Goal: Task Accomplishment & Management: Manage account settings

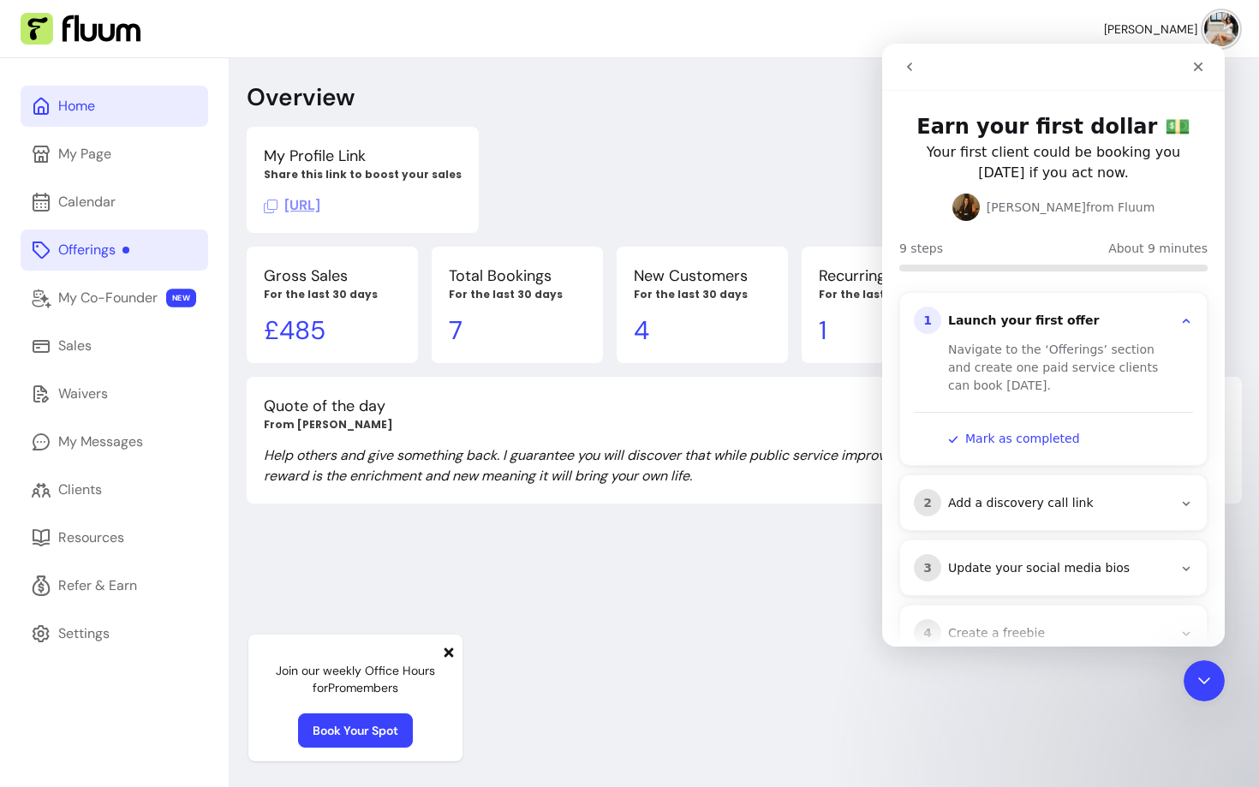
click at [74, 260] on link "Offerings" at bounding box center [115, 250] width 188 height 41
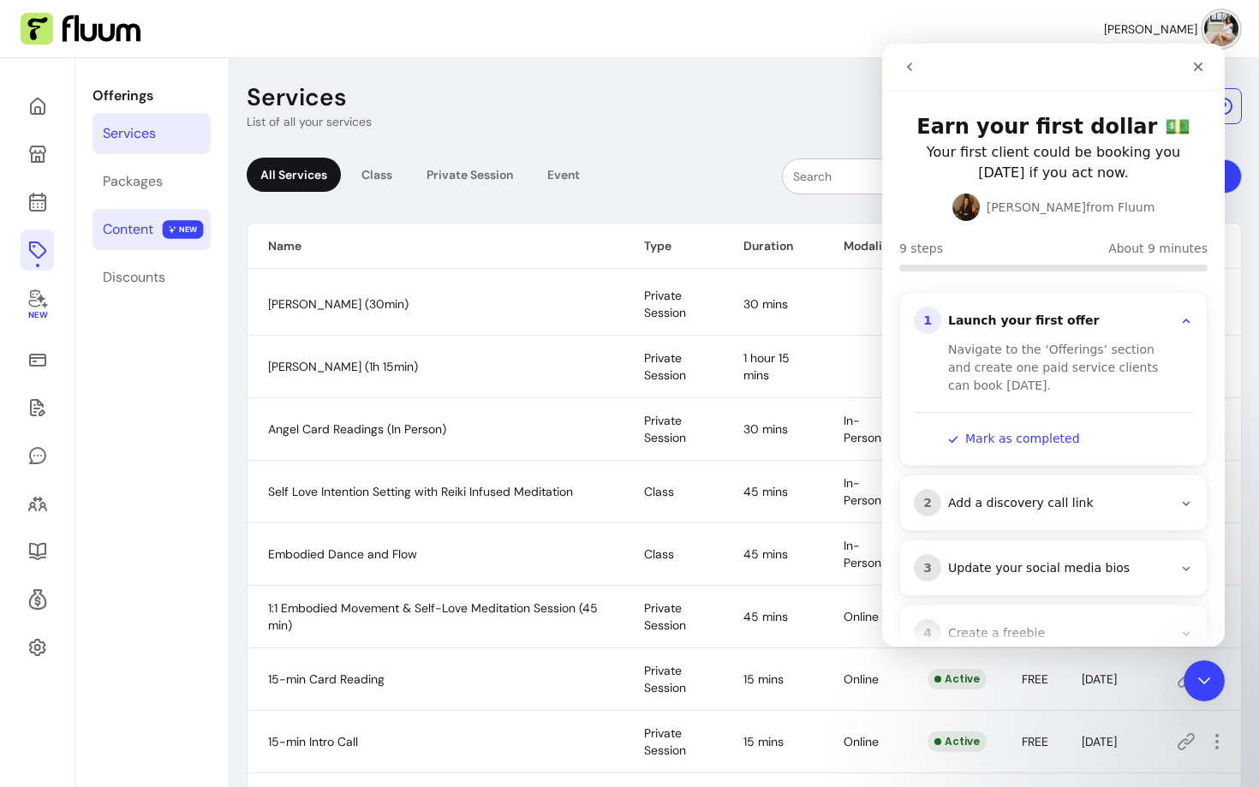
click at [140, 227] on div "Content" at bounding box center [128, 229] width 51 height 21
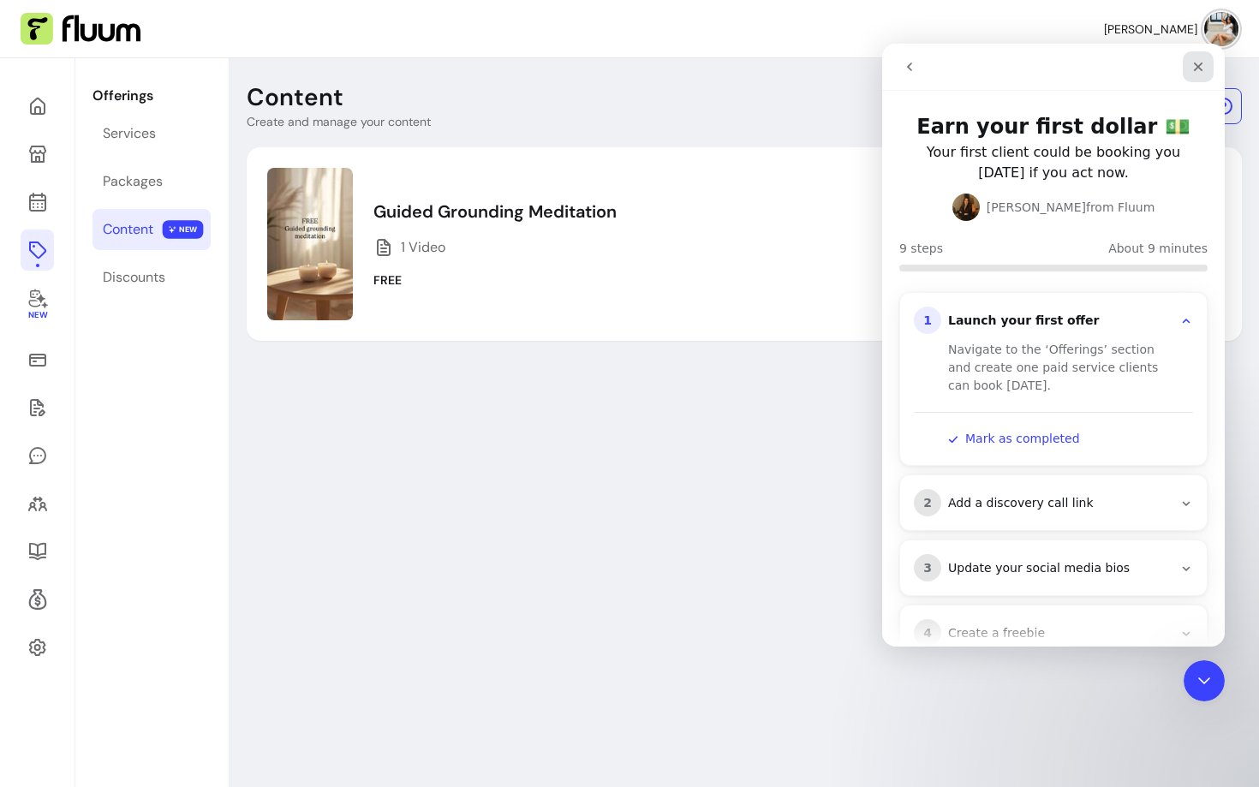
click at [1203, 69] on icon "Close" at bounding box center [1198, 67] width 14 height 14
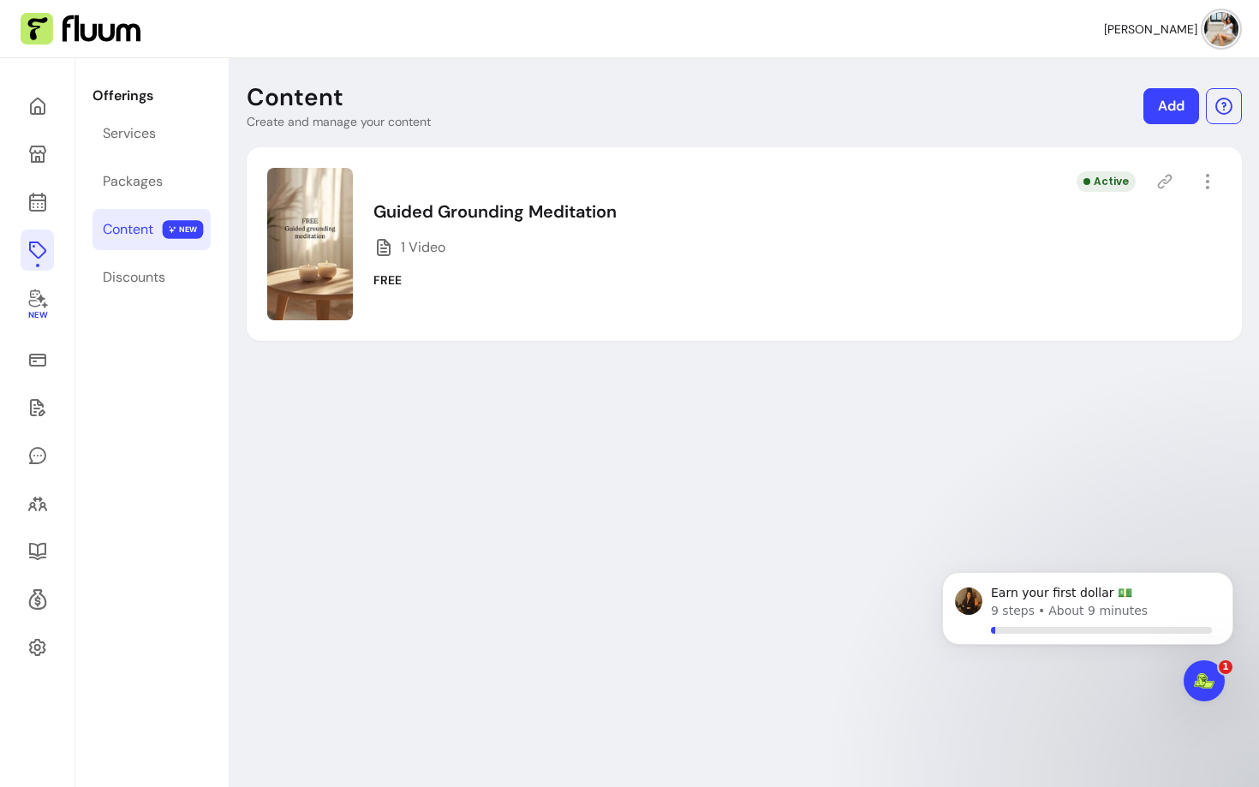
click at [1191, 182] on div "Active" at bounding box center [1149, 181] width 145 height 27
click at [1202, 183] on icon "button" at bounding box center [1207, 181] width 20 height 20
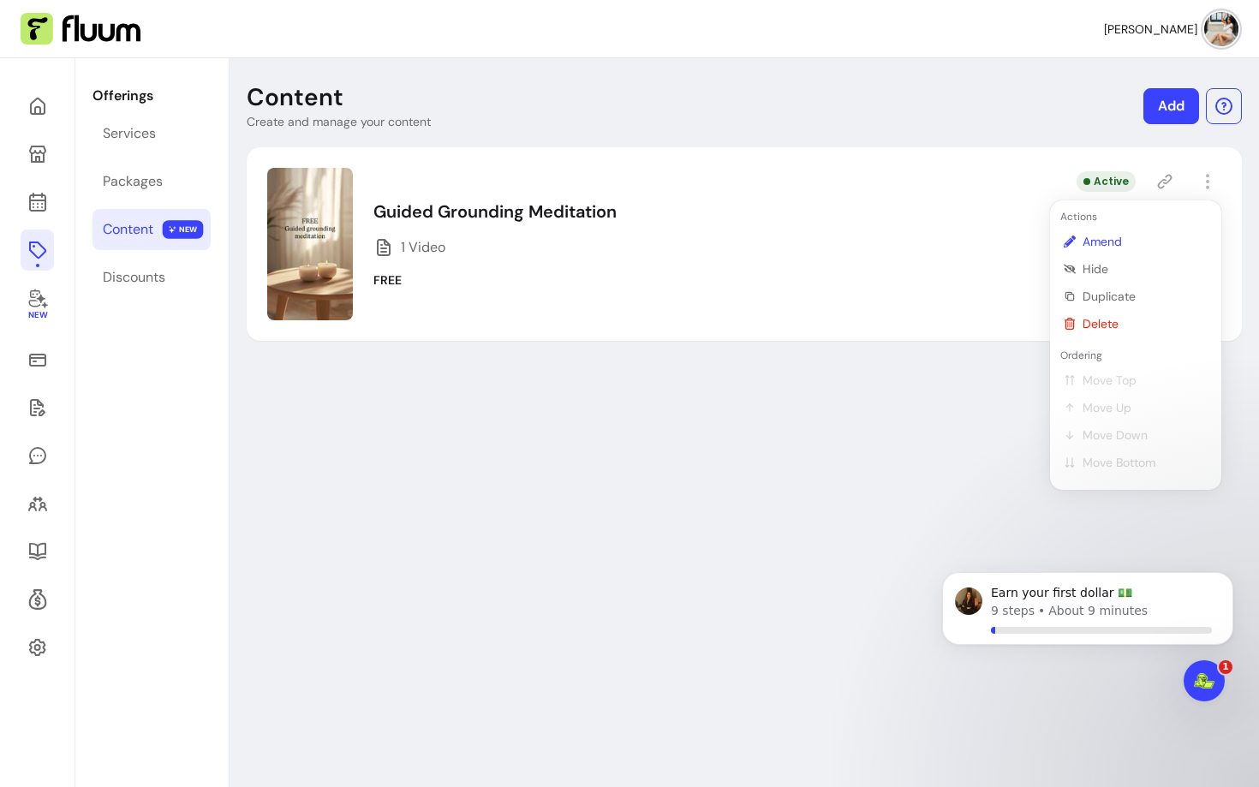
click at [1096, 239] on span "Amend" at bounding box center [1145, 241] width 125 height 17
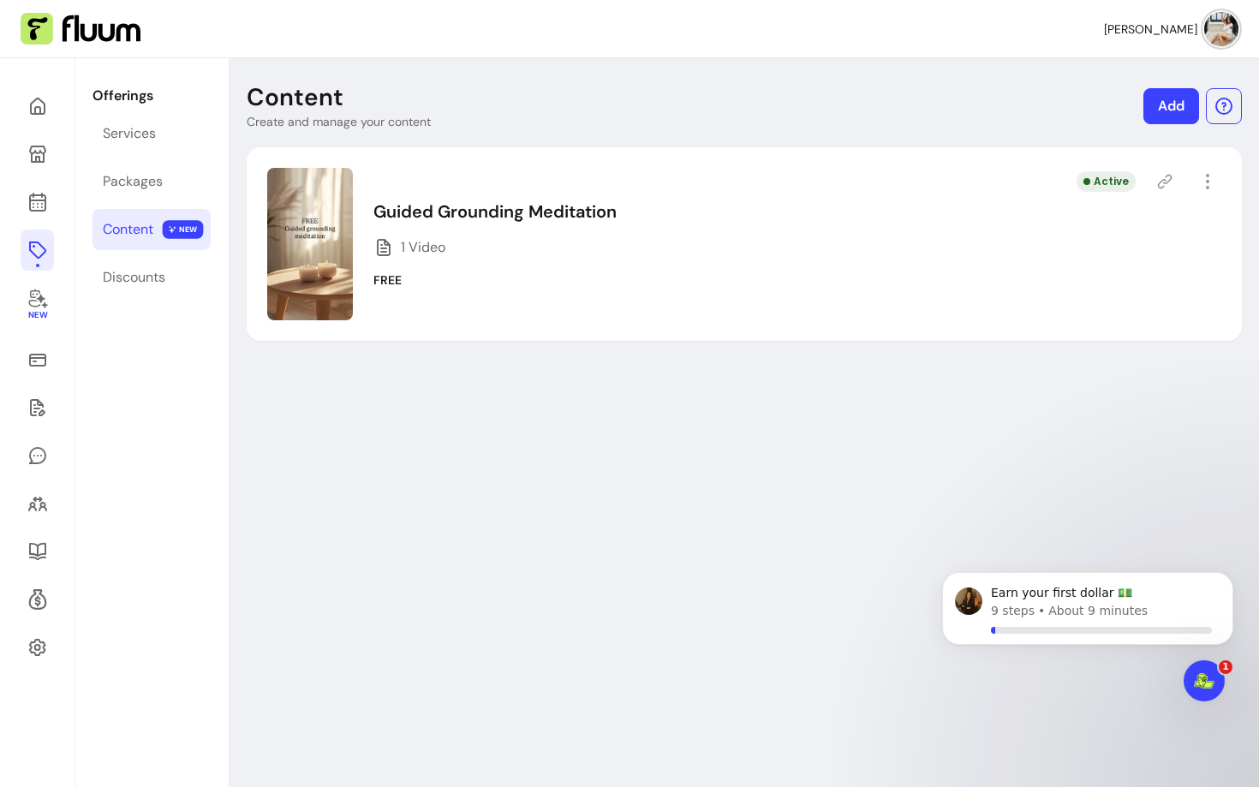
select select "***"
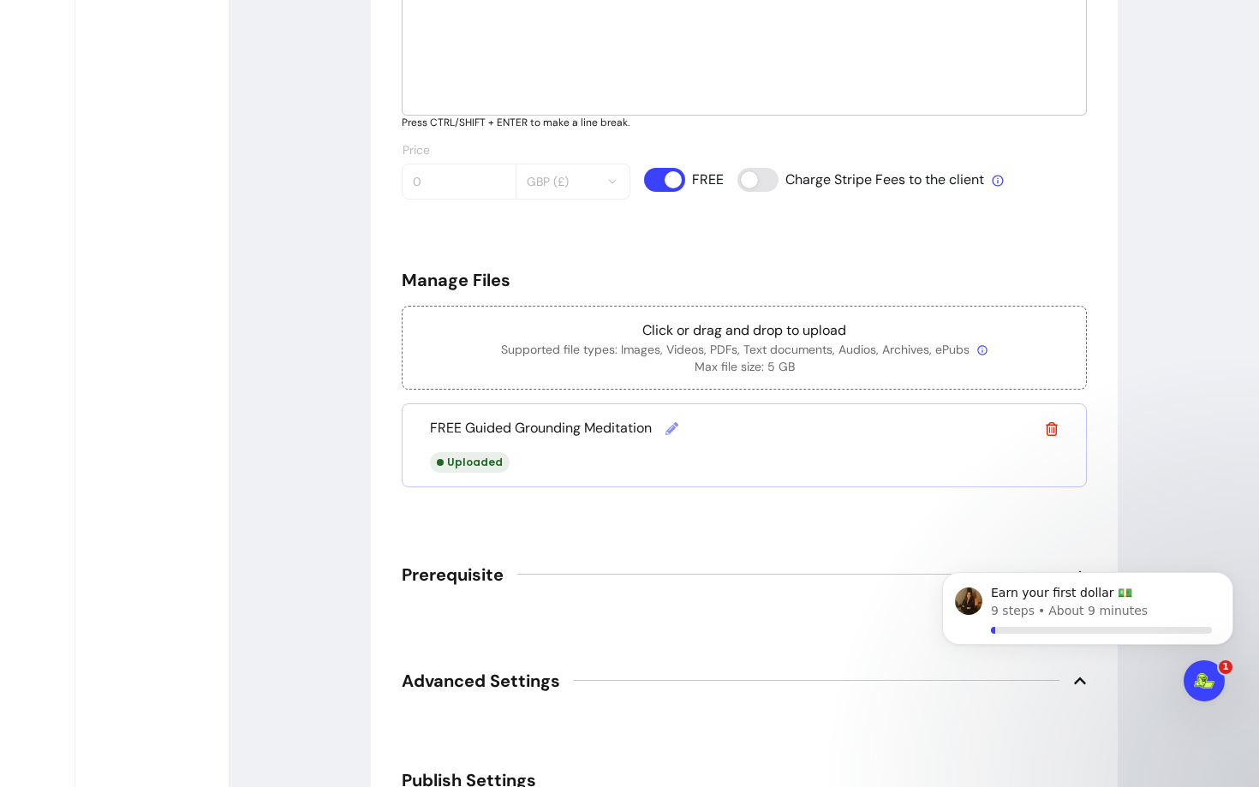
scroll to position [853, 0]
